Goal: Information Seeking & Learning: Learn about a topic

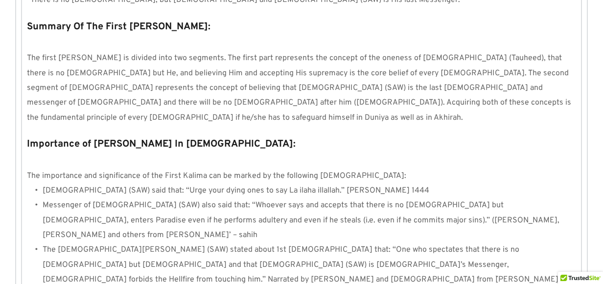
scroll to position [586, 0]
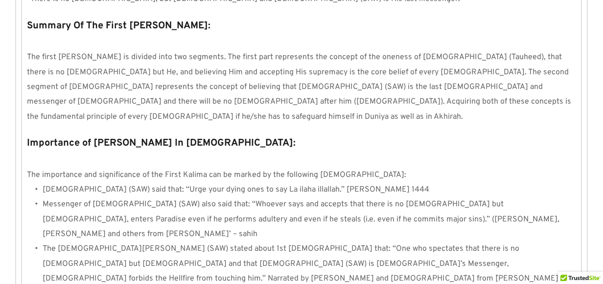
drag, startPoint x: 25, startPoint y: 94, endPoint x: 44, endPoint y: 99, distance: 19.2
click at [44, 137] on strong "Importance of [PERSON_NAME] In [DEMOGRAPHIC_DATA]:" at bounding box center [161, 143] width 269 height 13
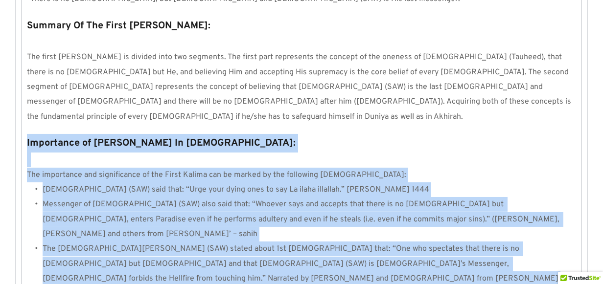
drag, startPoint x: 28, startPoint y: 95, endPoint x: 395, endPoint y: 218, distance: 387.1
click at [395, 218] on div "Importance of [PERSON_NAME] In [DEMOGRAPHIC_DATA]: The importance and significa…" at bounding box center [301, 217] width 549 height 167
copy div "Importance of [PERSON_NAME] In [DEMOGRAPHIC_DATA]: The importance and significa…"
click at [270, 134] on p "Importance of [PERSON_NAME] In [DEMOGRAPHIC_DATA]:" at bounding box center [301, 143] width 549 height 19
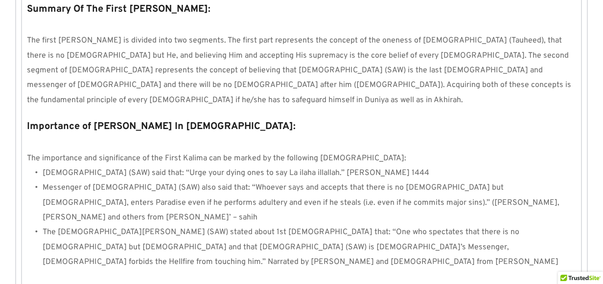
scroll to position [602, 0]
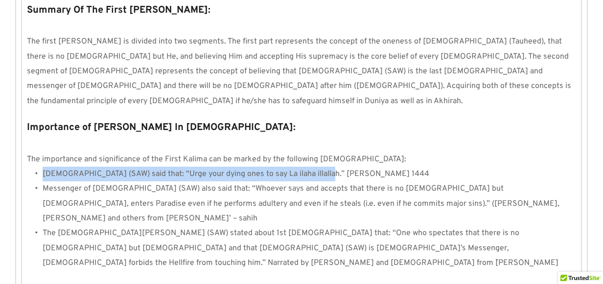
drag, startPoint x: 42, startPoint y: 127, endPoint x: 317, endPoint y: 135, distance: 275.7
click at [317, 167] on li "[DEMOGRAPHIC_DATA] (SAW) said that: “Urge your dying ones to say La ilaha illal…" at bounding box center [310, 174] width 534 height 15
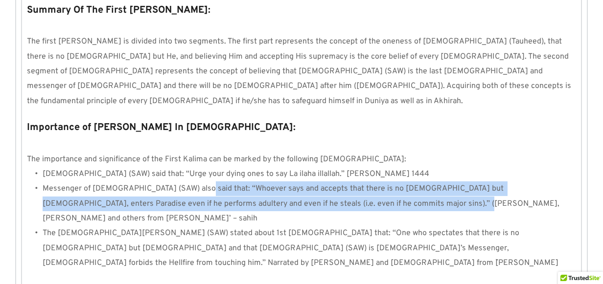
drag, startPoint x: 187, startPoint y: 147, endPoint x: 354, endPoint y: 163, distance: 167.7
click at [354, 184] on span "Messenger of [DEMOGRAPHIC_DATA] (SAW) also said that: “Whoever says and accepts…" at bounding box center [302, 204] width 519 height 40
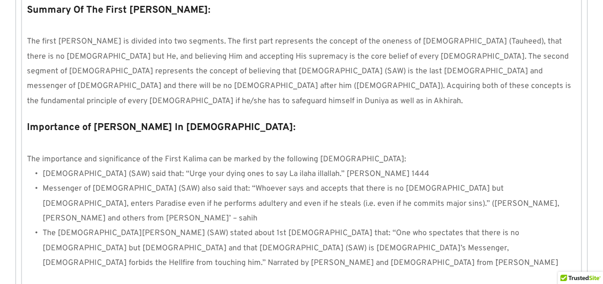
drag, startPoint x: 354, startPoint y: 163, endPoint x: 337, endPoint y: 224, distance: 63.1
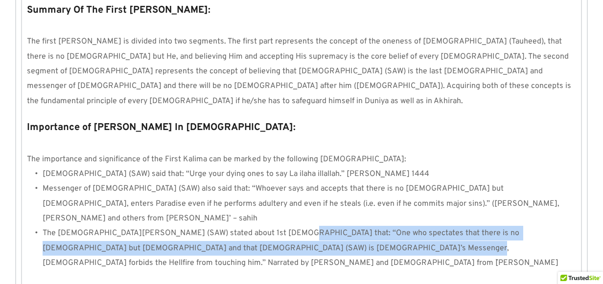
drag, startPoint x: 293, startPoint y: 177, endPoint x: 347, endPoint y: 182, distance: 54.1
click at [347, 226] on li "The [DEMOGRAPHIC_DATA][PERSON_NAME] (SAW) stated about 1st [DEMOGRAPHIC_DATA] t…" at bounding box center [310, 248] width 534 height 45
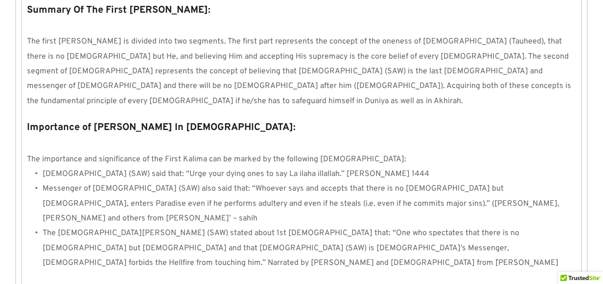
click at [292, 271] on p at bounding box center [301, 278] width 549 height 15
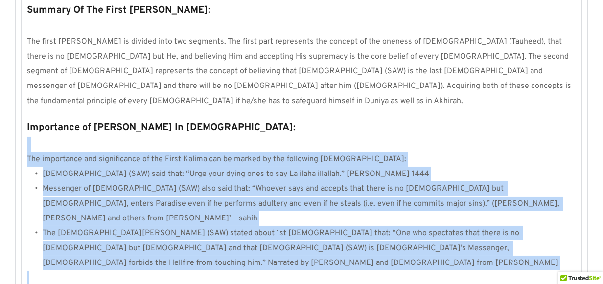
drag, startPoint x: 26, startPoint y: 105, endPoint x: 462, endPoint y: 204, distance: 446.2
click at [462, 204] on div "Importance of [PERSON_NAME] In [DEMOGRAPHIC_DATA]: The importance and significa…" at bounding box center [301, 201] width 549 height 167
drag, startPoint x: 462, startPoint y: 204, endPoint x: 435, endPoint y: 202, distance: 27.0
click at [435, 271] on p at bounding box center [301, 278] width 549 height 15
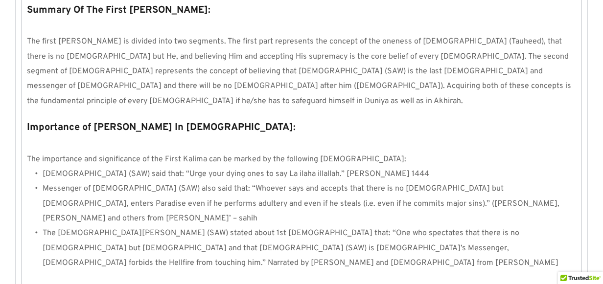
click at [377, 118] on p "Importance of [PERSON_NAME] In [DEMOGRAPHIC_DATA]:" at bounding box center [301, 127] width 549 height 19
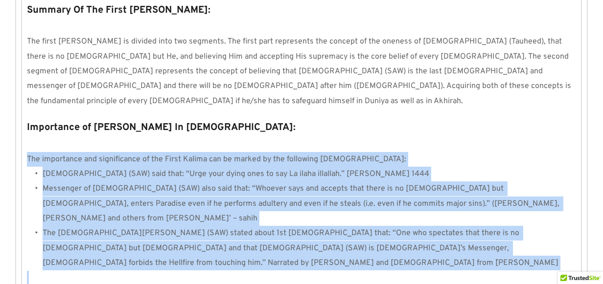
drag, startPoint x: 26, startPoint y: 111, endPoint x: 367, endPoint y: 207, distance: 353.9
click at [367, 207] on div "Importance of [PERSON_NAME] In [DEMOGRAPHIC_DATA]: The importance and significa…" at bounding box center [301, 201] width 549 height 167
click at [367, 271] on p at bounding box center [301, 278] width 549 height 15
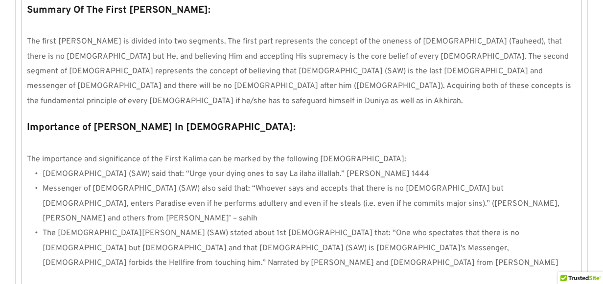
click at [431, 71] on div "1 2 3 Kalimah At-Tayyibah means "The Words of Purity" Defining the First Kalima…" at bounding box center [301, 99] width 559 height 884
drag, startPoint x: 156, startPoint y: 219, endPoint x: 136, endPoint y: 217, distance: 20.1
click at [136, 217] on div "1 2 3 Kalimah At-Tayyibah means "The Words of Purity" Defining the First Kalima…" at bounding box center [301, 99] width 559 height 884
click at [471, 271] on p at bounding box center [301, 278] width 549 height 15
